Goal: Understand process/instructions: Learn about a topic

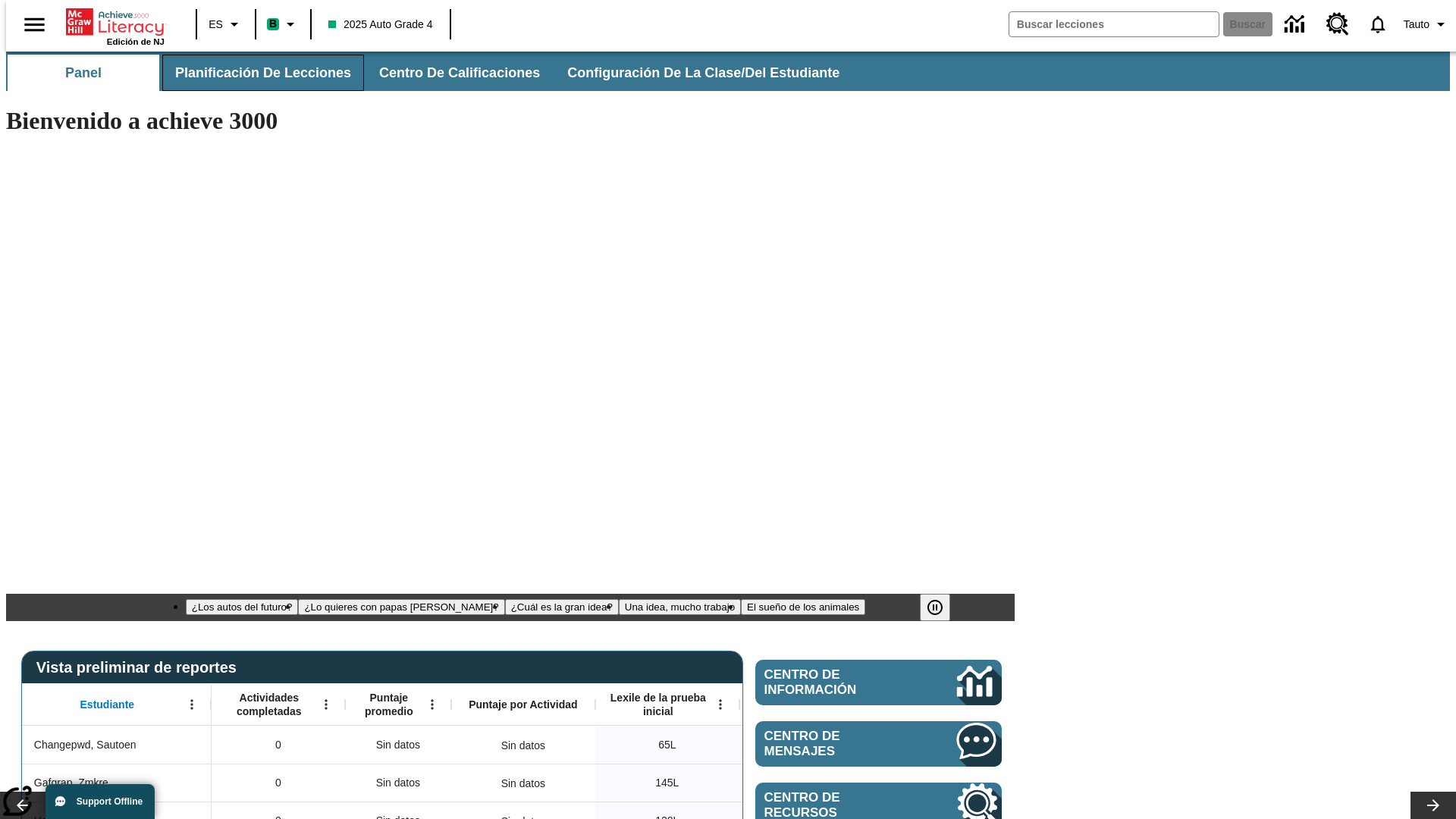
click at [254, 72] on span "Planificación de lecciones" at bounding box center [262, 73] width 176 height 18
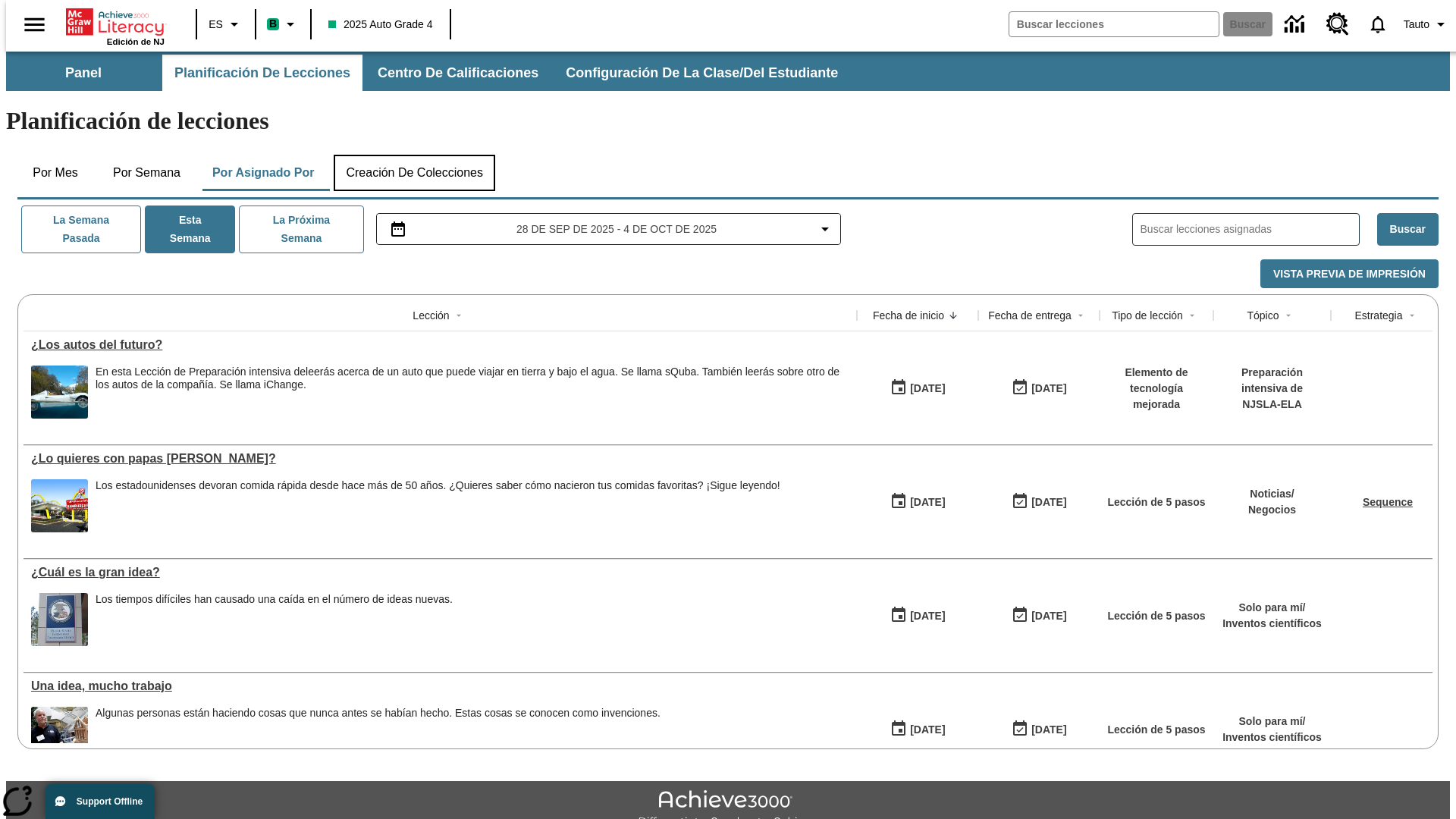
click at [414, 155] on button "Creación de colecciones" at bounding box center [414, 172] width 162 height 36
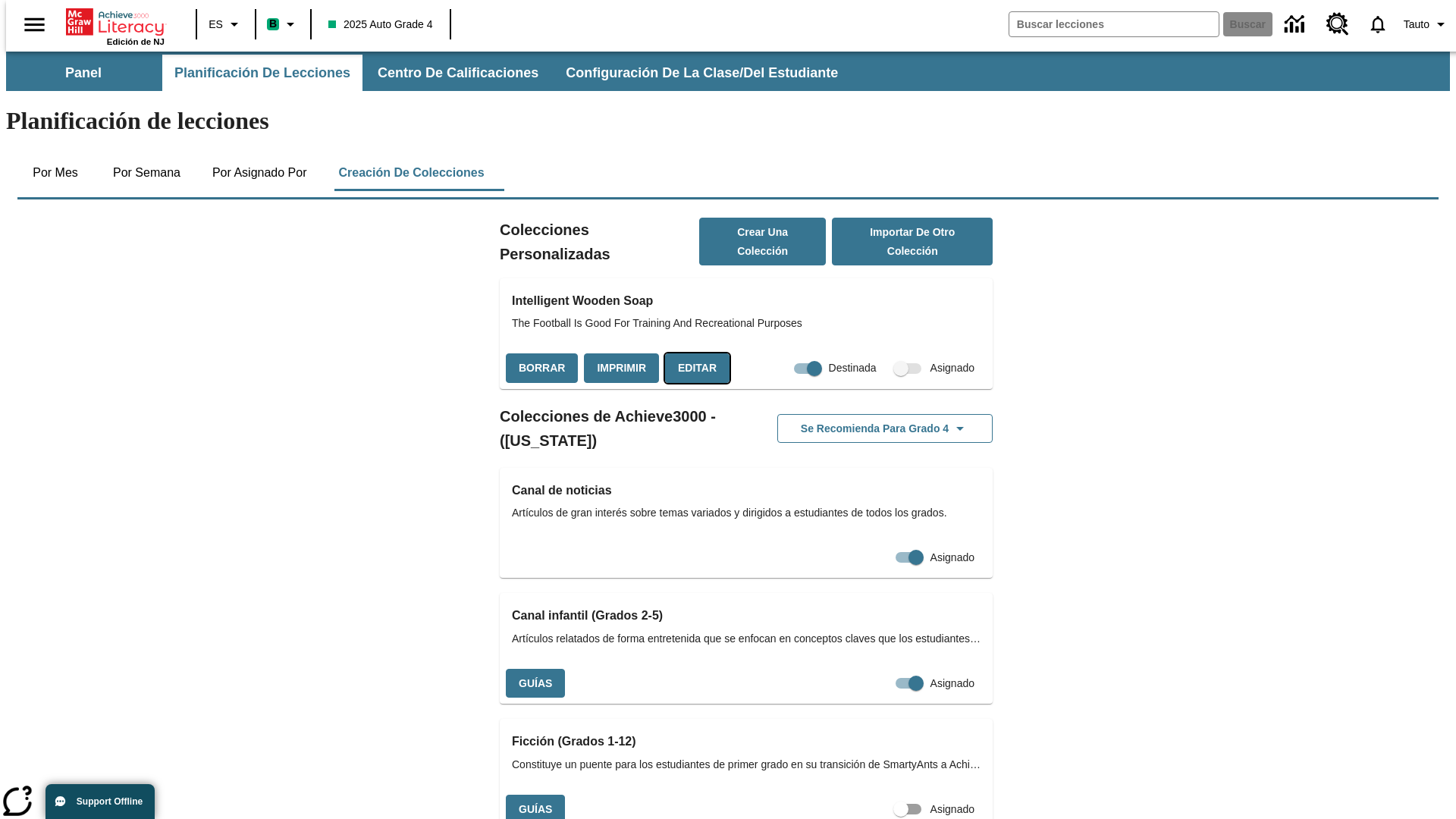
click at [692, 353] on button "Editar" at bounding box center [697, 368] width 64 height 29
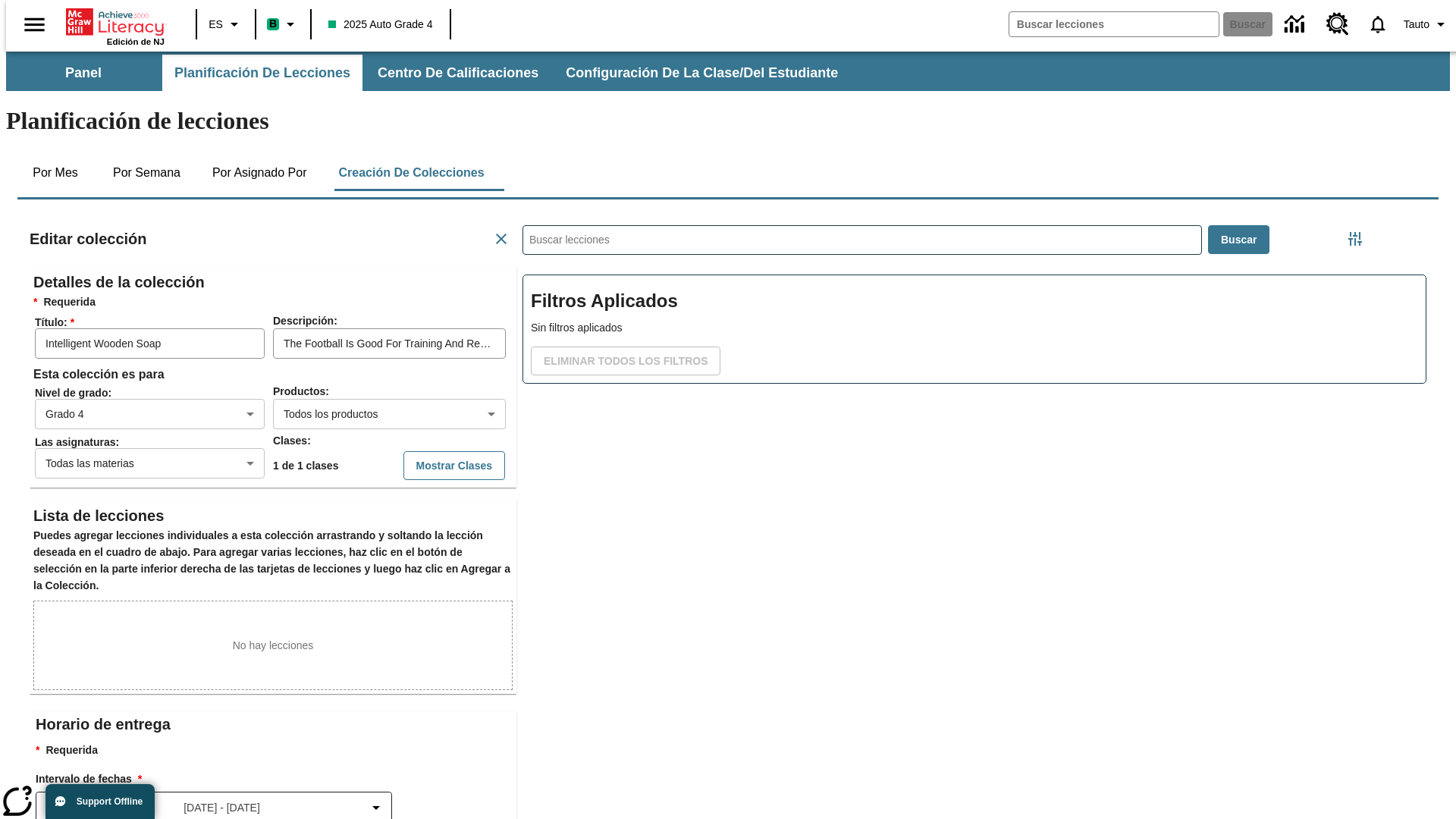
scroll to position [1, 1]
click at [365, 359] on body "Saltar al contenido principal Edición de NJ ES B 2025 Auto Grade 4 Buscar 0 Tau…" at bounding box center [728, 527] width 1444 height 951
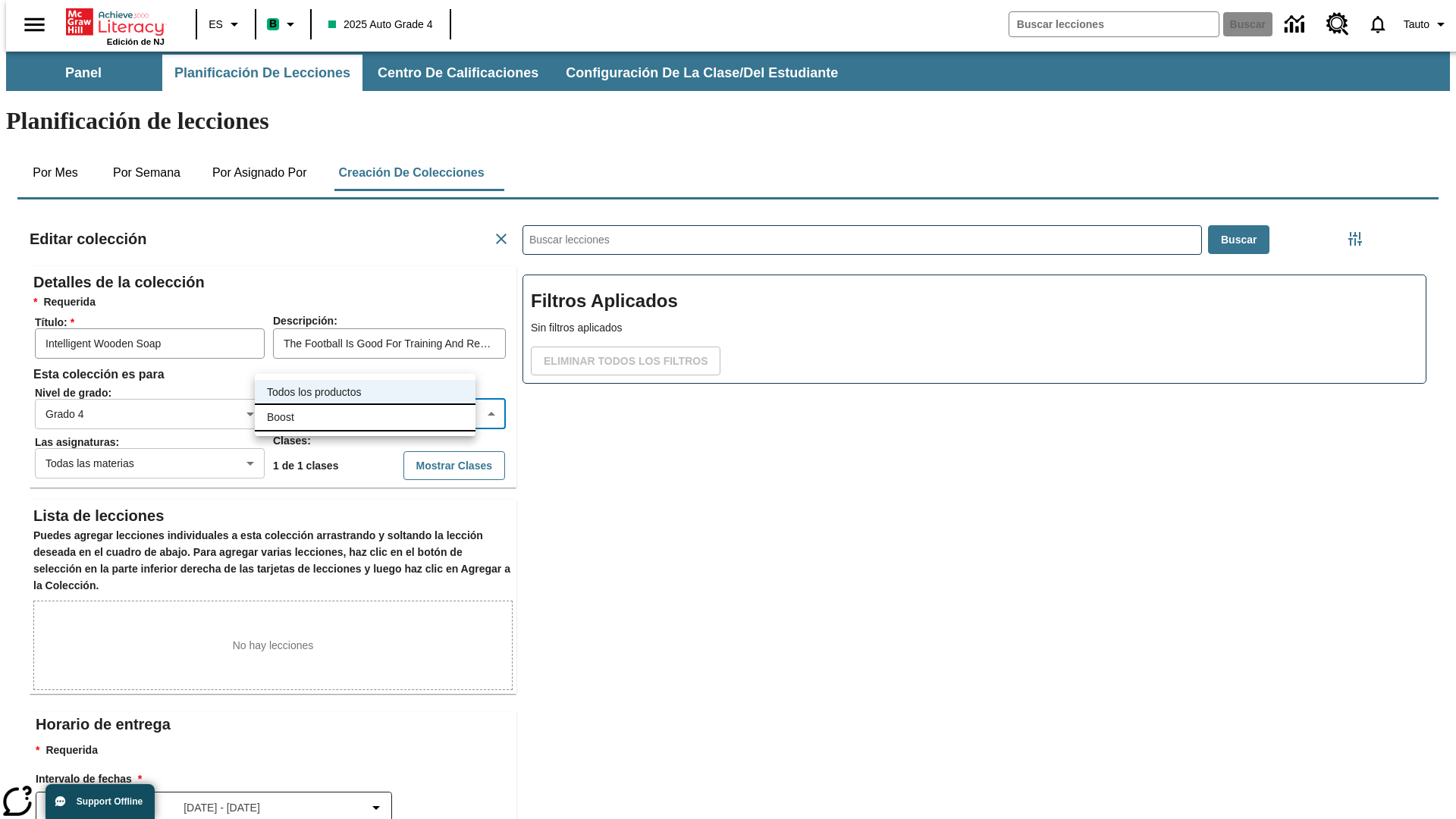
click at [365, 417] on li "Boost" at bounding box center [365, 417] width 221 height 25
type input "12"
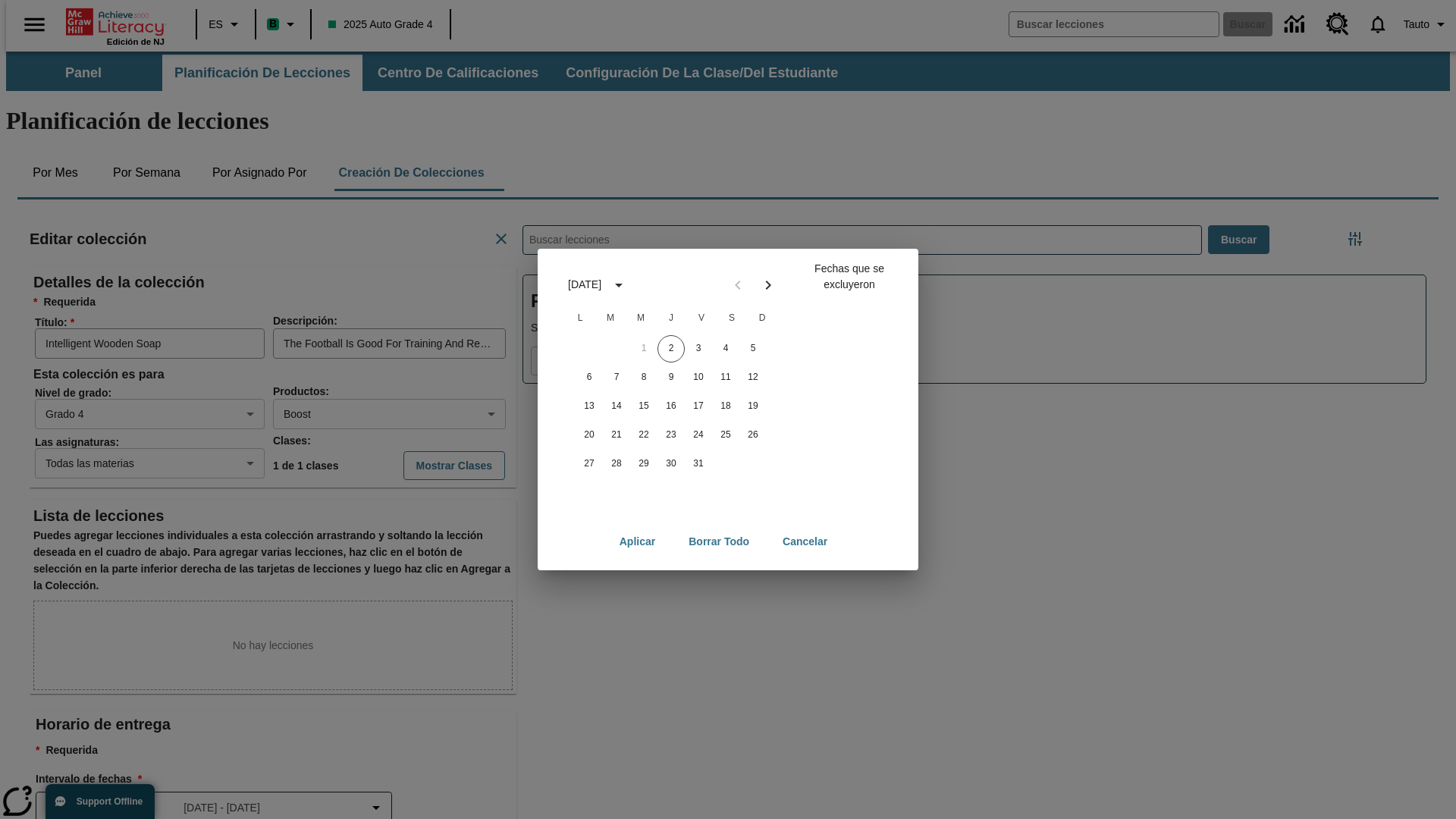
scroll to position [169, 0]
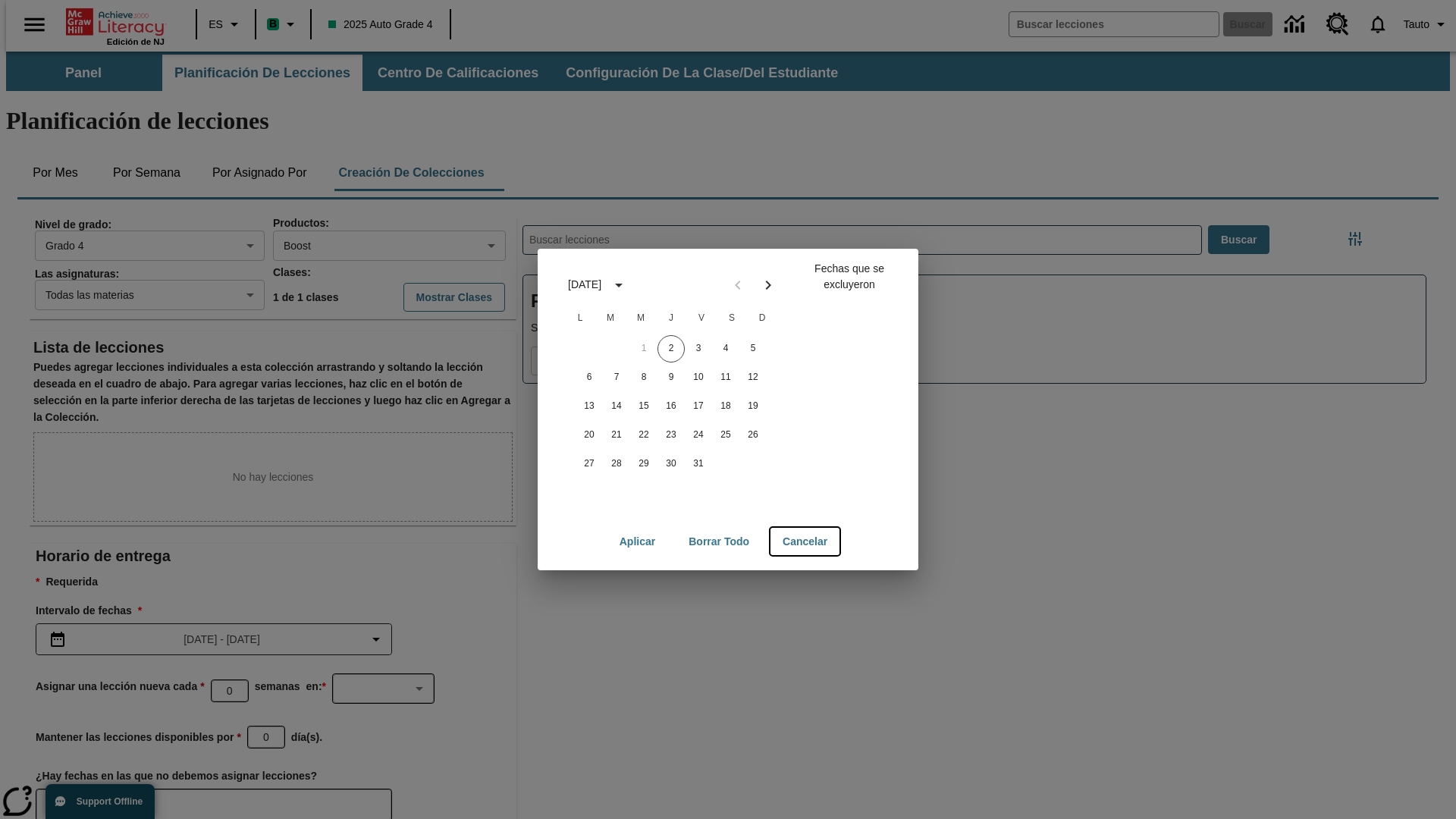
click at [806, 542] on button "Cancelar" at bounding box center [805, 542] width 69 height 28
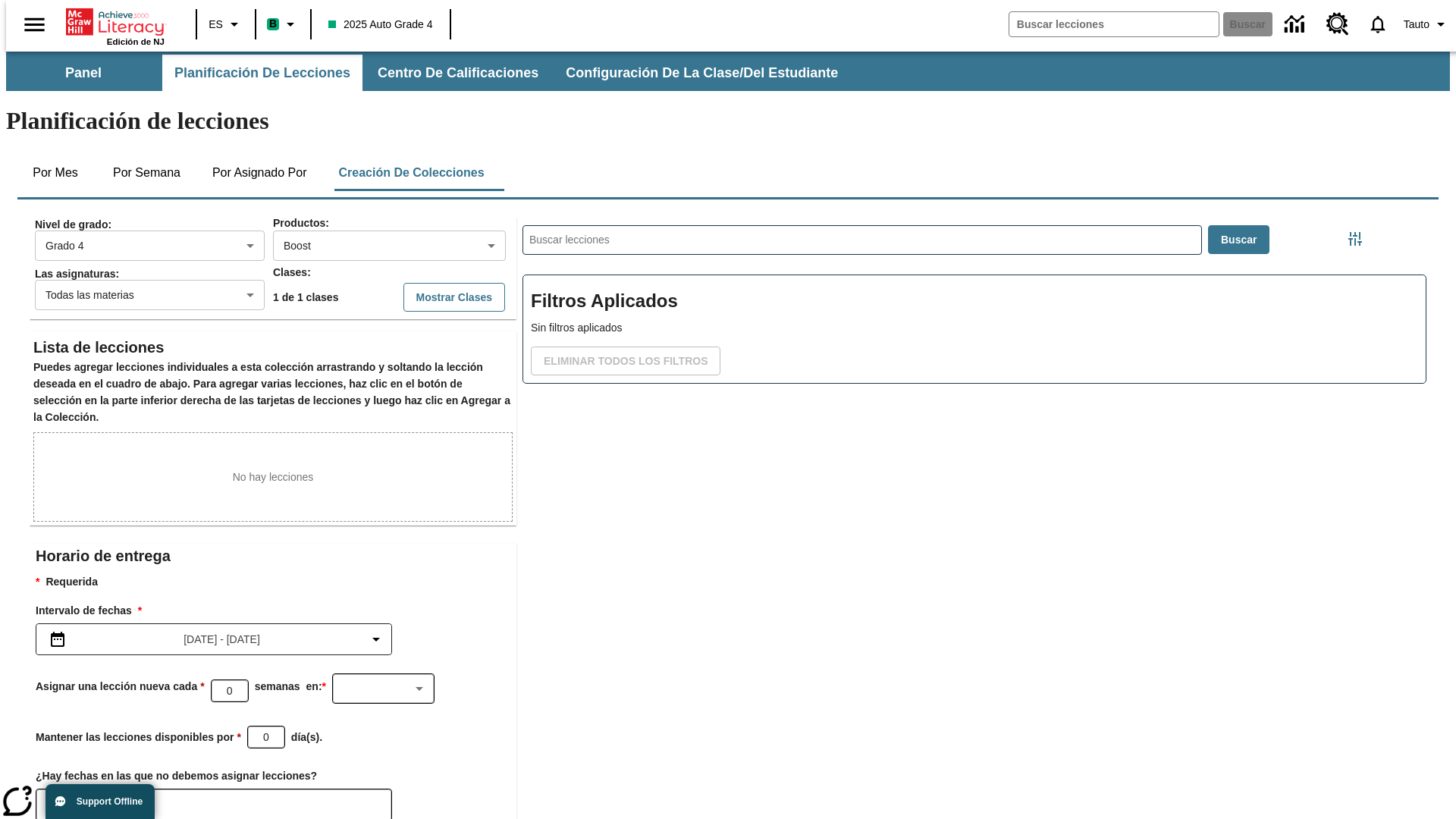
scroll to position [6, 0]
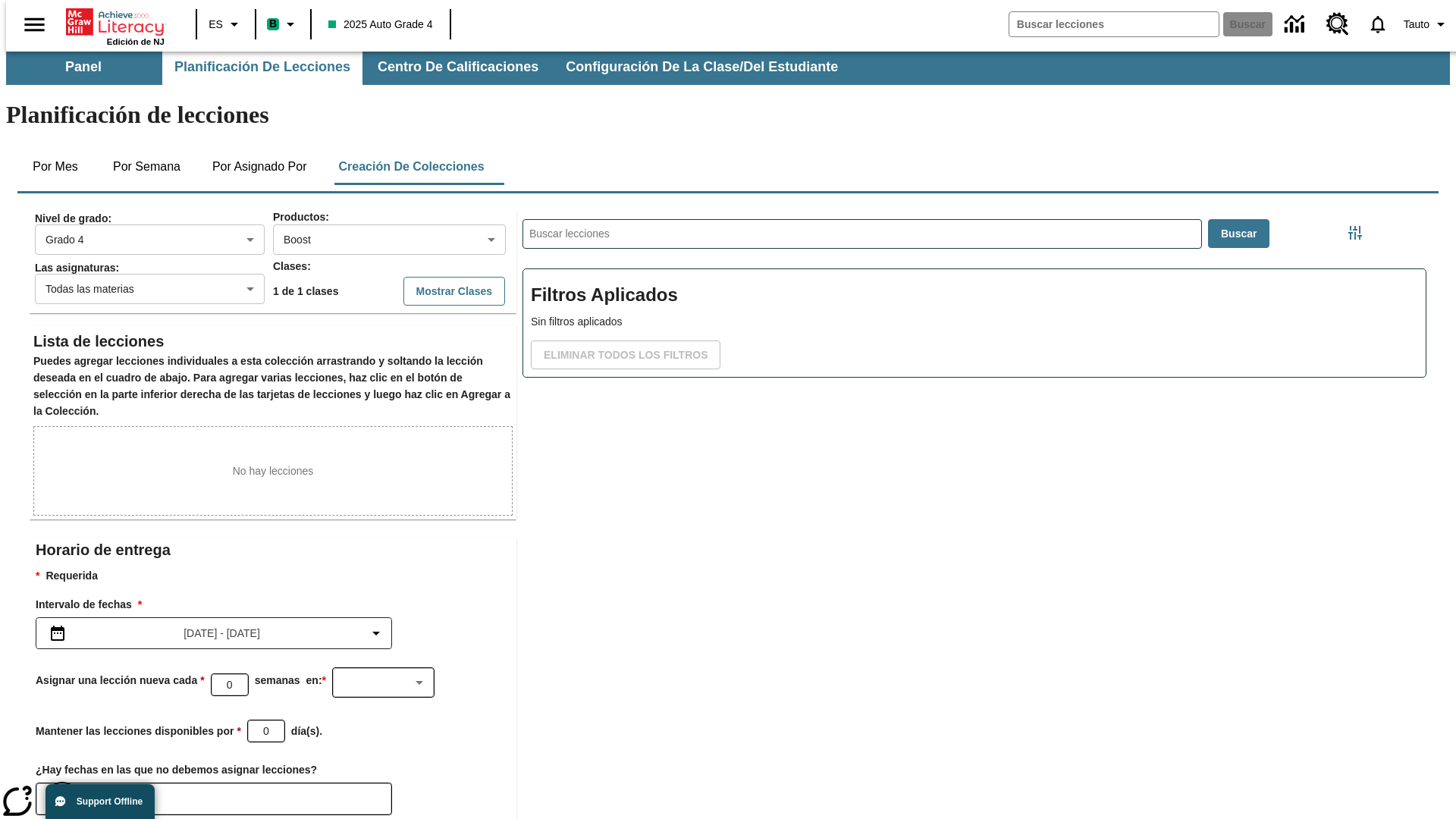
click at [57, 791] on icon "Elegir fechas" at bounding box center [62, 798] width 13 height 15
